Goal: Task Accomplishment & Management: Use online tool/utility

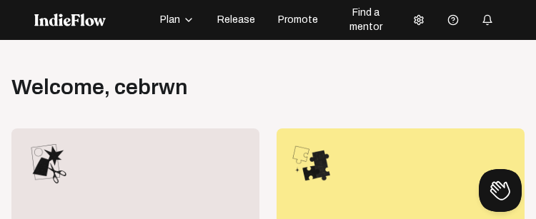
click at [242, 24] on span "Release" at bounding box center [236, 20] width 38 height 14
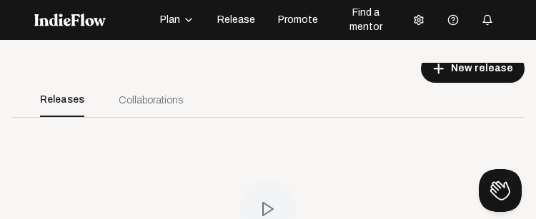
scroll to position [81, 0]
click at [142, 111] on div "Collaborations" at bounding box center [150, 101] width 99 height 34
click at [144, 101] on div "Collaborations" at bounding box center [151, 101] width 64 height 15
click at [138, 88] on div "Collaborations" at bounding box center [150, 101] width 99 height 34
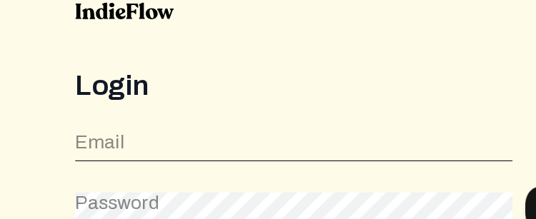
scroll to position [44, 0]
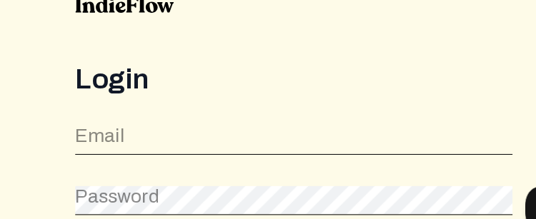
click at [91, 129] on label "Email" at bounding box center [91, 124] width 45 height 23
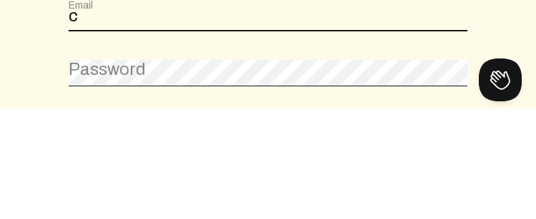
type input "[EMAIL_ADDRESS][DOMAIN_NAME]"
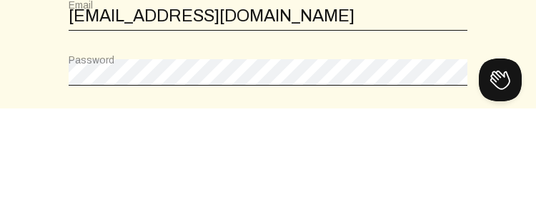
scroll to position [59, 0]
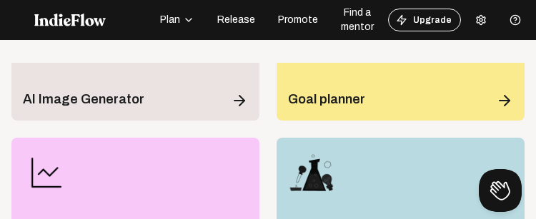
click at [233, 29] on button "Release" at bounding box center [236, 20] width 55 height 23
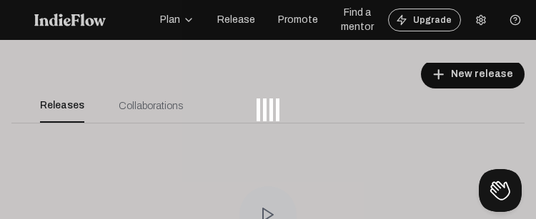
click at [236, 31] on div at bounding box center [268, 109] width 536 height 219
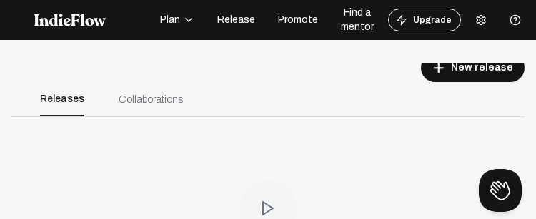
scroll to position [81, 0]
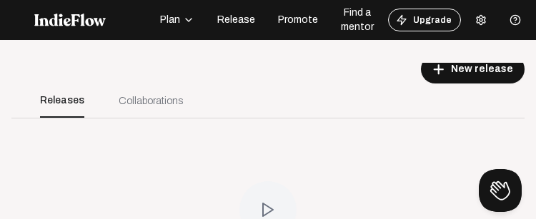
click at [183, 17] on icon "button" at bounding box center [188, 19] width 11 height 11
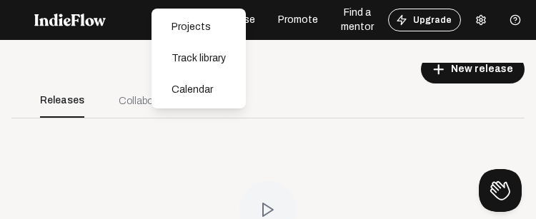
click at [111, 18] on div at bounding box center [92, 19] width 117 height 37
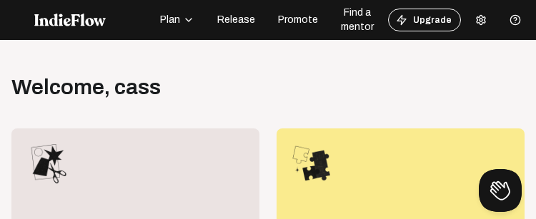
click at [184, 22] on icon "button" at bounding box center [188, 19] width 11 height 11
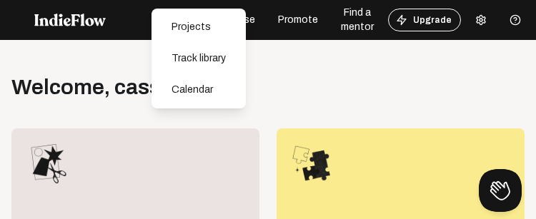
click at [182, 54] on div "Track library" at bounding box center [198, 59] width 83 height 26
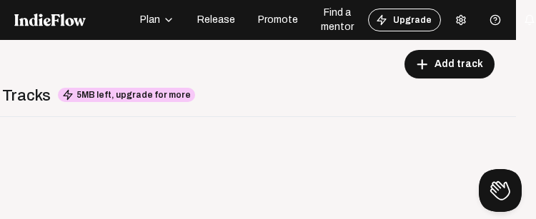
scroll to position [0, 19]
click at [278, 26] on span "Promote" at bounding box center [279, 20] width 40 height 14
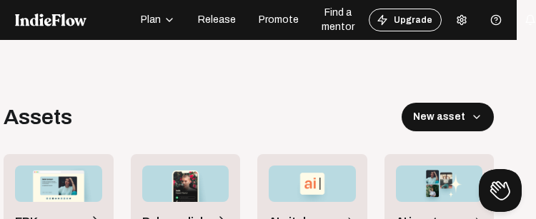
scroll to position [59, 0]
click at [184, 214] on span "Release link" at bounding box center [174, 222] width 64 height 17
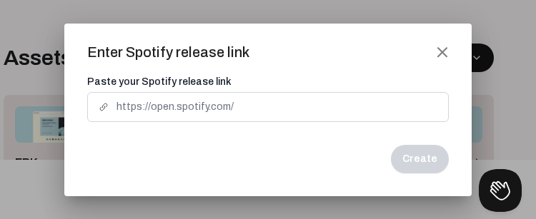
click at [278, 41] on mat-dialog-container "Enter Spotify release link close Paste your Spotify release link Create" at bounding box center [267, 110] width 407 height 173
click at [278, 54] on mat-icon "close" at bounding box center [442, 52] width 13 height 13
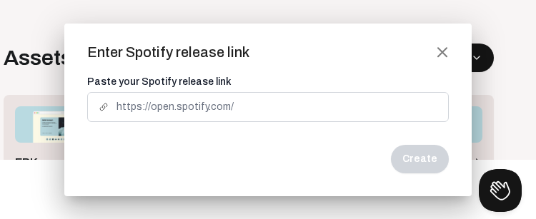
scroll to position [59, 0]
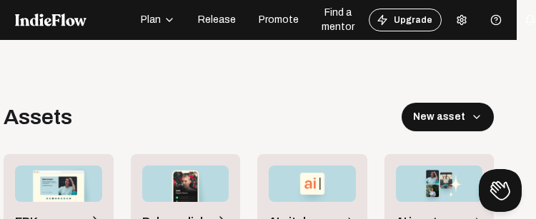
click at [278, 63] on div "Open menu Assets New asset EPK Release link AI pitch generator AI image generat…" at bounding box center [249, 172] width 536 height 219
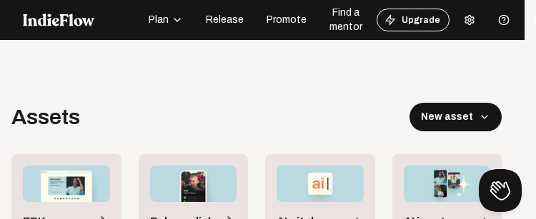
scroll to position [0, 11]
